Goal: Transaction & Acquisition: Book appointment/travel/reservation

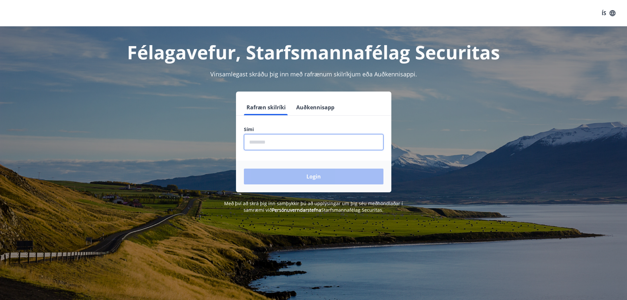
click at [260, 143] on input "phone" at bounding box center [314, 142] width 140 height 16
click at [261, 143] on input "phone" at bounding box center [314, 142] width 140 height 16
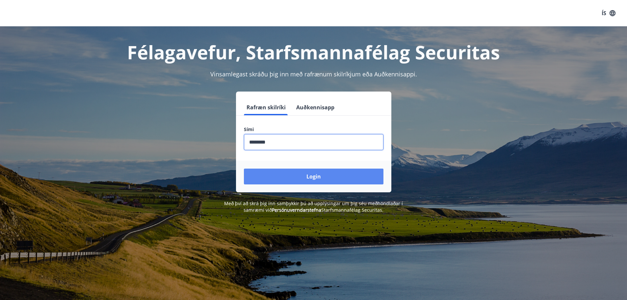
type input "********"
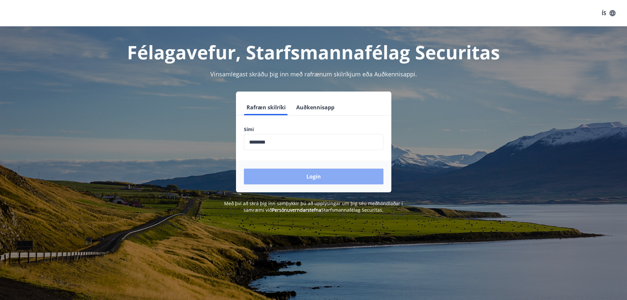
click at [312, 179] on button "Login" at bounding box center [314, 177] width 140 height 16
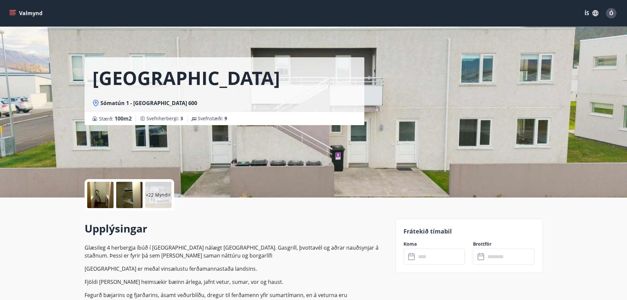
click at [14, 13] on icon "menu" at bounding box center [12, 13] width 7 height 7
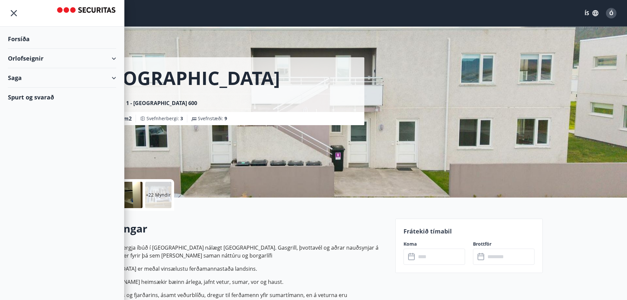
click at [116, 59] on icon at bounding box center [114, 59] width 8 height 8
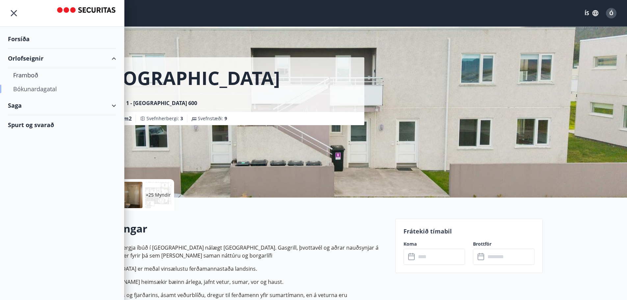
click at [46, 88] on div "Bókunardagatal" at bounding box center [62, 89] width 98 height 14
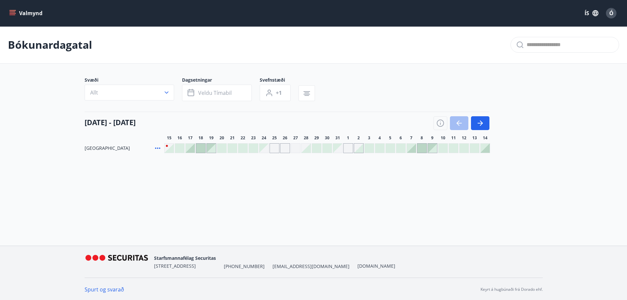
click at [337, 151] on div "Gráir dagar eru ekki bókanlegir" at bounding box center [337, 148] width 9 height 9
click at [232, 91] on button "Veldu tímabil" at bounding box center [217, 93] width 70 height 16
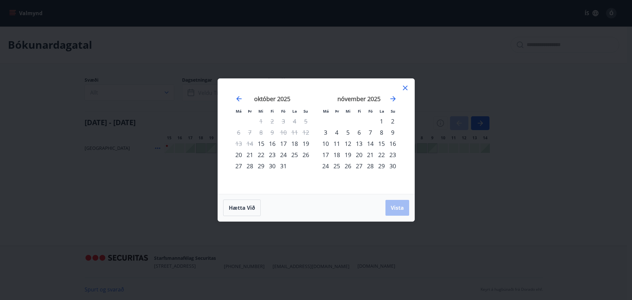
click at [286, 167] on div "31" at bounding box center [283, 165] width 11 height 11
click at [397, 209] on span "Vista" at bounding box center [397, 207] width 13 height 7
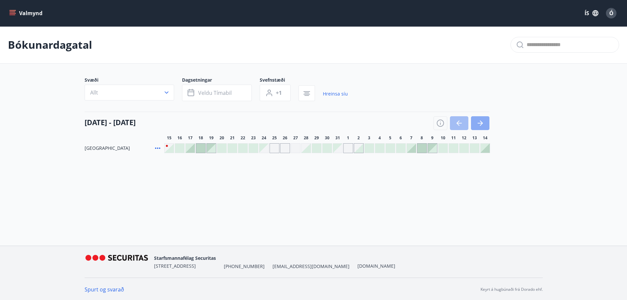
click at [483, 127] on button "button" at bounding box center [480, 123] width 18 height 14
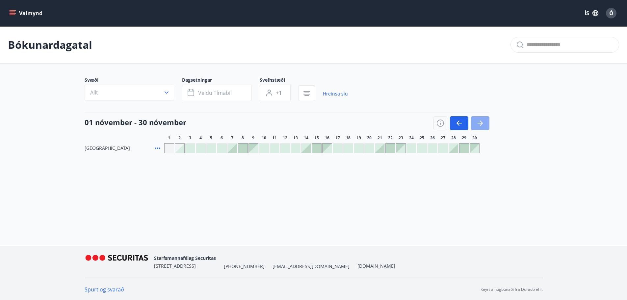
click at [483, 127] on button "button" at bounding box center [480, 123] width 18 height 14
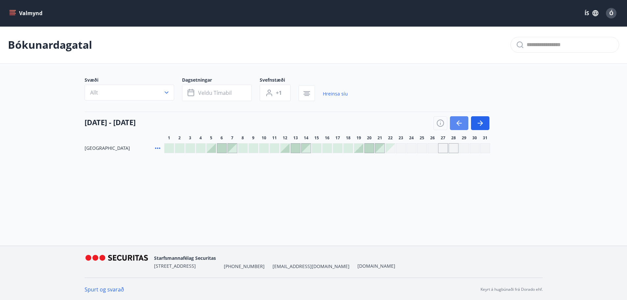
click at [461, 125] on icon "button" at bounding box center [459, 123] width 8 height 8
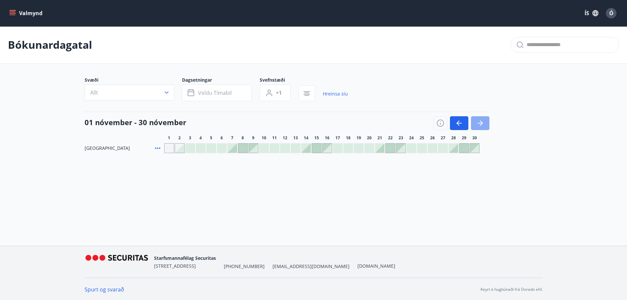
click at [480, 125] on icon "button" at bounding box center [480, 123] width 8 height 8
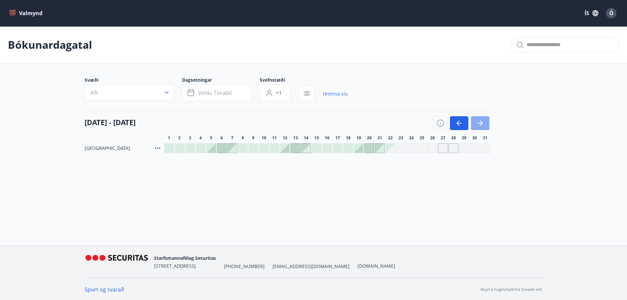
click at [480, 125] on icon "button" at bounding box center [480, 123] width 8 height 8
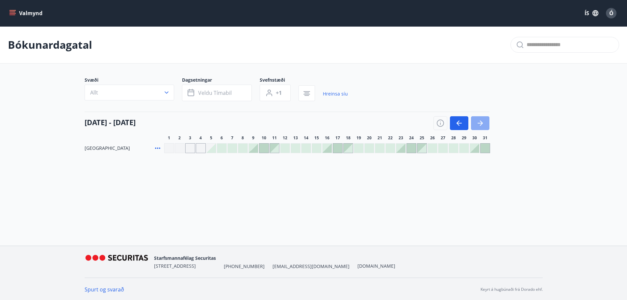
click at [480, 125] on icon "button" at bounding box center [480, 123] width 8 height 8
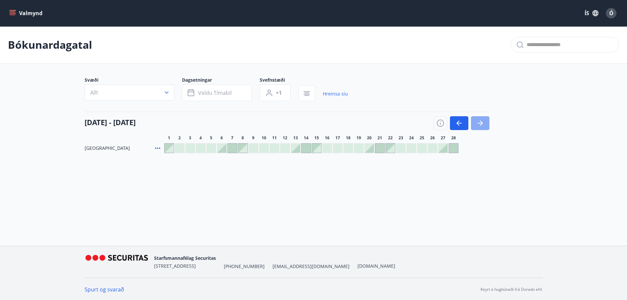
click at [480, 125] on icon "button" at bounding box center [480, 123] width 8 height 8
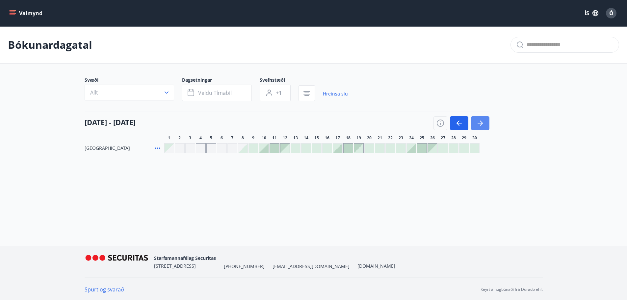
click at [480, 125] on icon "button" at bounding box center [480, 123] width 8 height 8
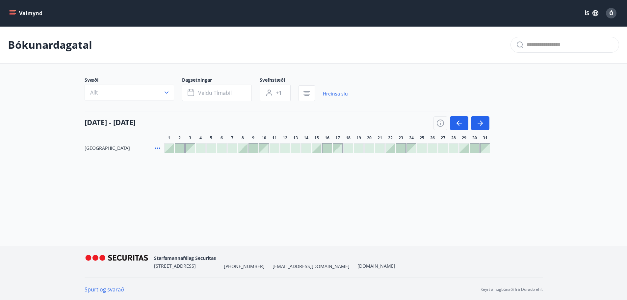
click at [242, 150] on div at bounding box center [242, 148] width 9 height 9
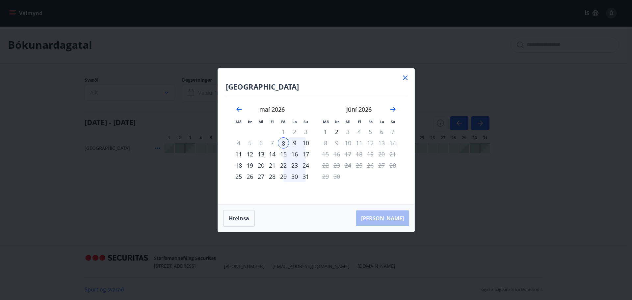
click at [307, 142] on div "10" at bounding box center [305, 142] width 11 height 11
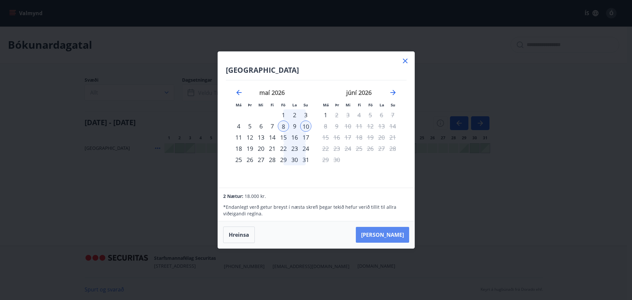
click at [390, 235] on button "Taka Frá" at bounding box center [382, 235] width 53 height 16
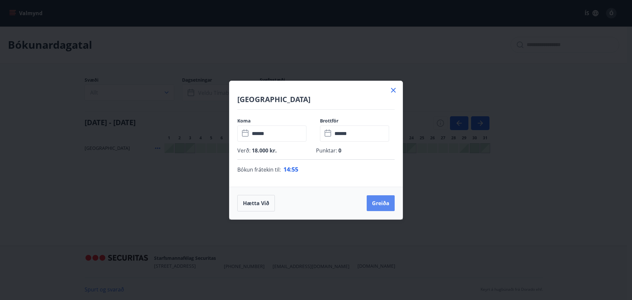
click at [376, 205] on button "Greiða" at bounding box center [381, 203] width 28 height 16
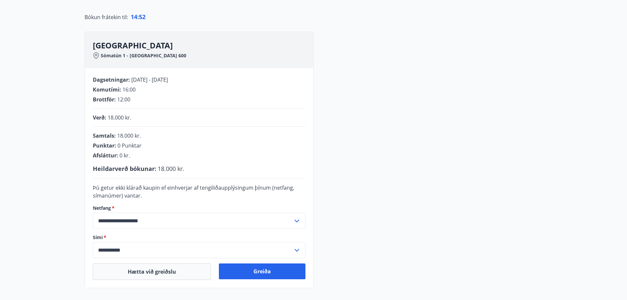
scroll to position [99, 0]
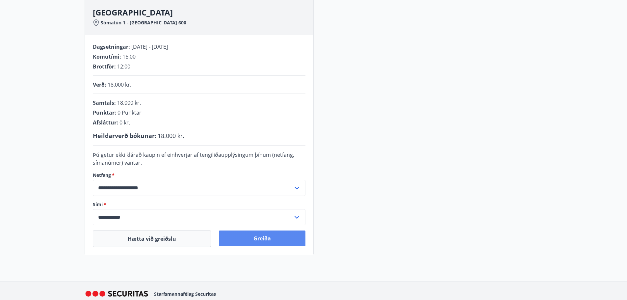
click at [272, 239] on button "Greiða" at bounding box center [262, 238] width 87 height 16
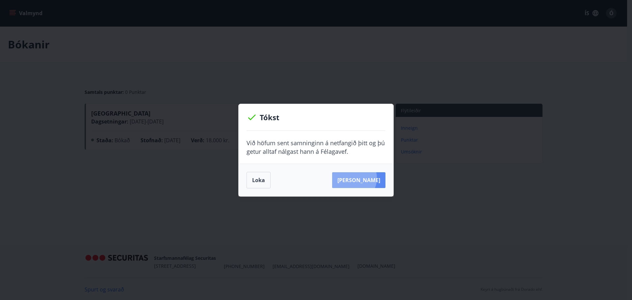
click at [362, 178] on button "[PERSON_NAME]" at bounding box center [358, 180] width 53 height 16
click at [262, 179] on button "Loka" at bounding box center [259, 180] width 24 height 16
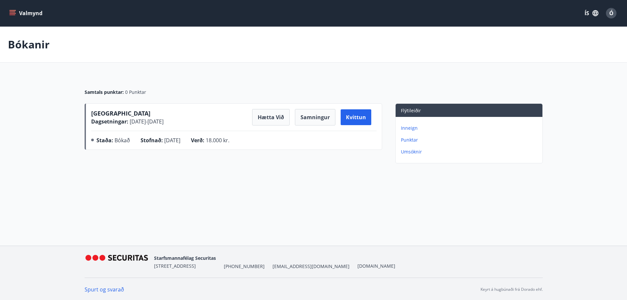
click at [8, 17] on button "Valmynd" at bounding box center [26, 13] width 37 height 12
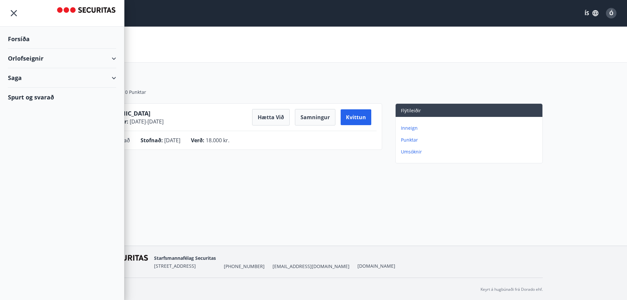
click at [62, 60] on div "Orlofseignir" at bounding box center [62, 58] width 108 height 19
click at [37, 88] on div "Bókunardagatal" at bounding box center [62, 89] width 98 height 14
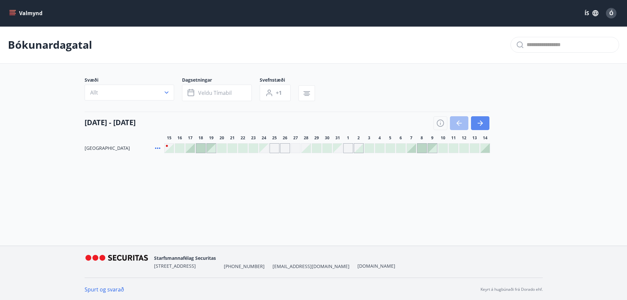
click at [480, 124] on icon "button" at bounding box center [480, 123] width 8 height 8
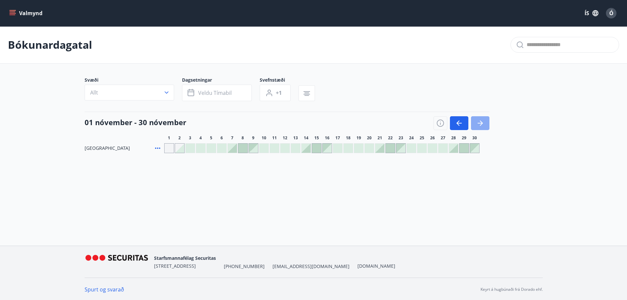
click at [480, 124] on icon "button" at bounding box center [480, 123] width 8 height 8
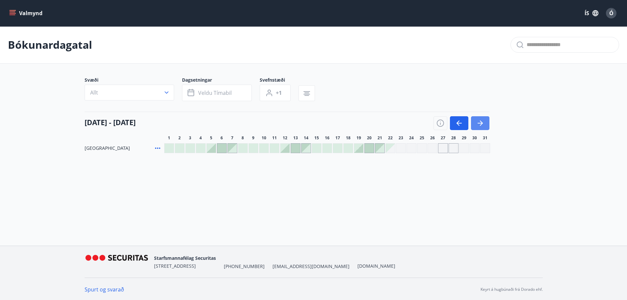
click at [480, 124] on icon "button" at bounding box center [480, 123] width 8 height 8
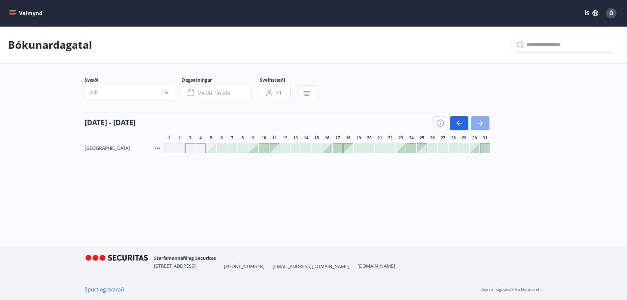
click at [480, 124] on icon "button" at bounding box center [480, 123] width 8 height 8
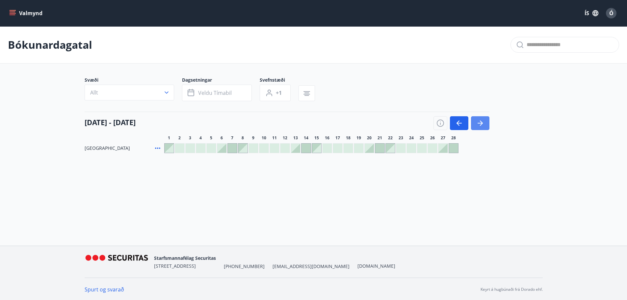
click at [480, 124] on icon "button" at bounding box center [480, 123] width 8 height 8
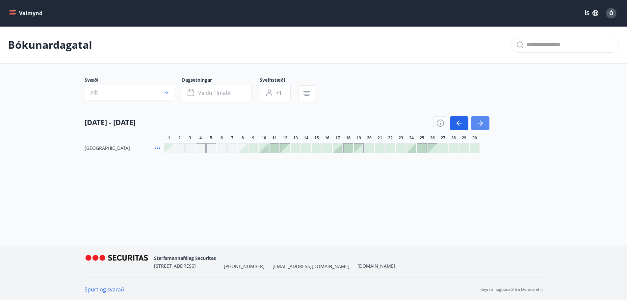
click at [480, 124] on icon "button" at bounding box center [480, 123] width 8 height 8
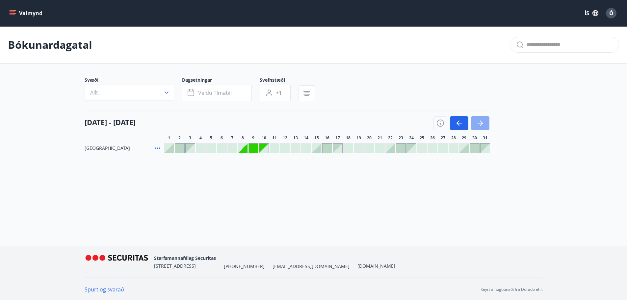
click at [483, 118] on button "button" at bounding box center [480, 123] width 18 height 14
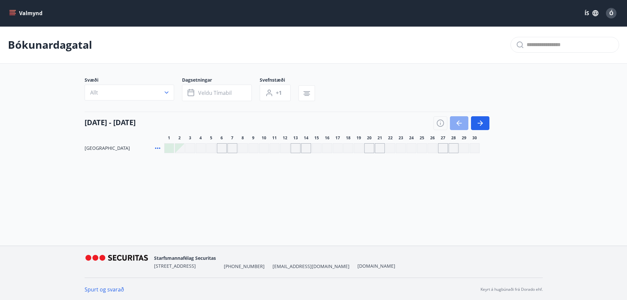
click at [463, 121] on icon "button" at bounding box center [459, 123] width 8 height 8
